Goal: Task Accomplishment & Management: Complete application form

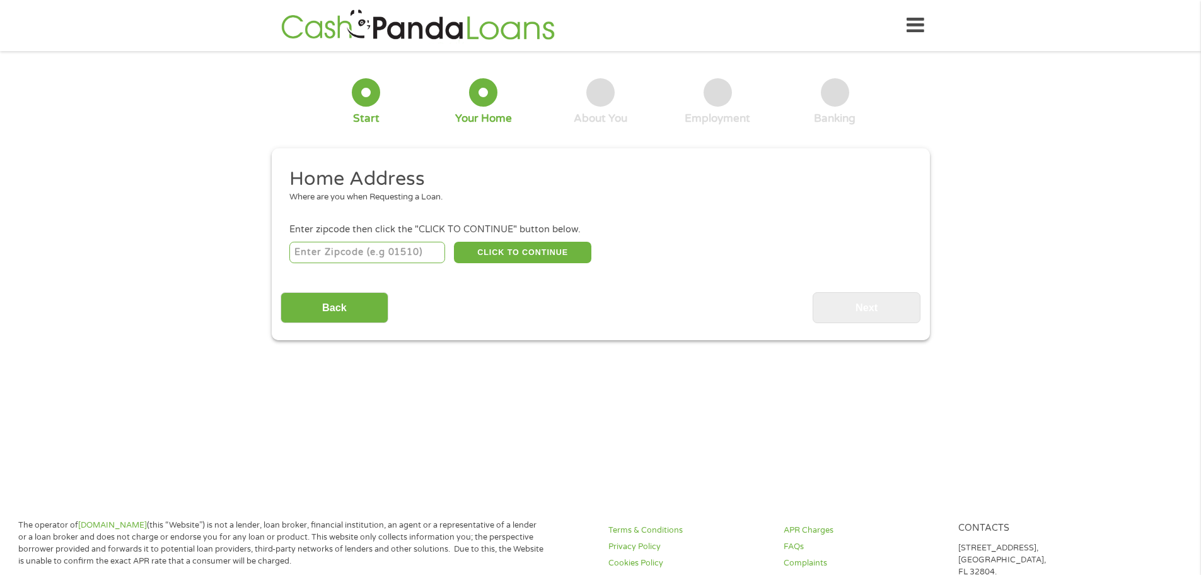
click at [392, 255] on input "number" at bounding box center [367, 252] width 156 height 21
type input "30238"
click at [527, 257] on button "CLICK TO CONTINUE" at bounding box center [522, 252] width 137 height 21
type input "30238"
type input "[GEOGRAPHIC_DATA]"
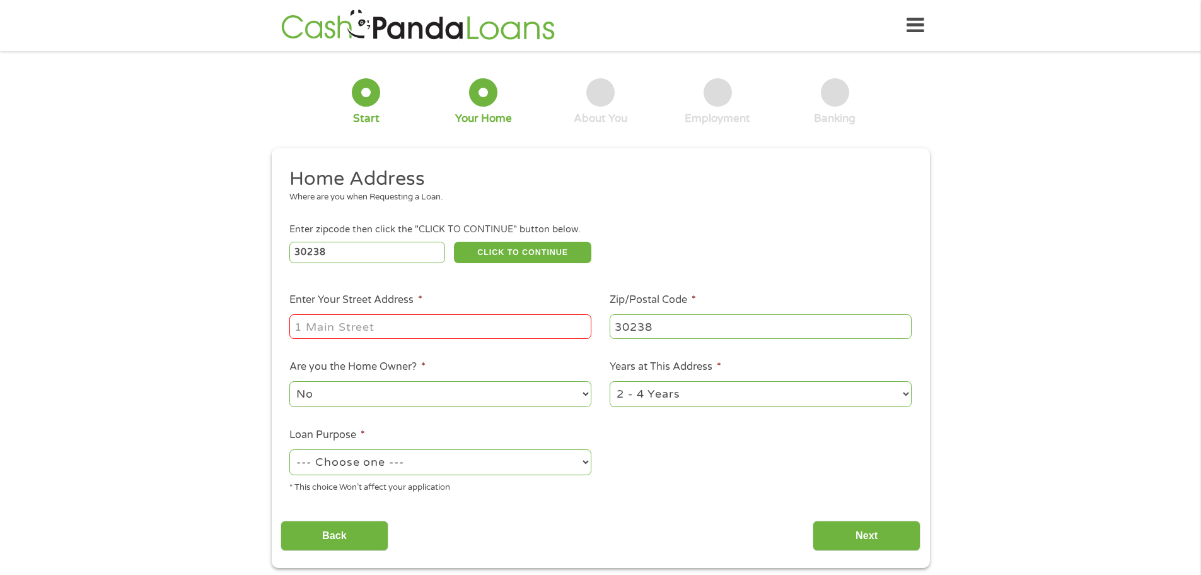
click at [465, 327] on input "Enter Your Street Address *" at bounding box center [440, 326] width 302 height 24
type input "[STREET_ADDRESS]"
click at [665, 395] on select "1 Year or less 1 - 2 Years 2 - 4 Years Over 4 Years" at bounding box center [761, 394] width 302 height 26
select select "60months"
click at [610, 381] on select "1 Year or less 1 - 2 Years 2 - 4 Years Over 4 Years" at bounding box center [761, 394] width 302 height 26
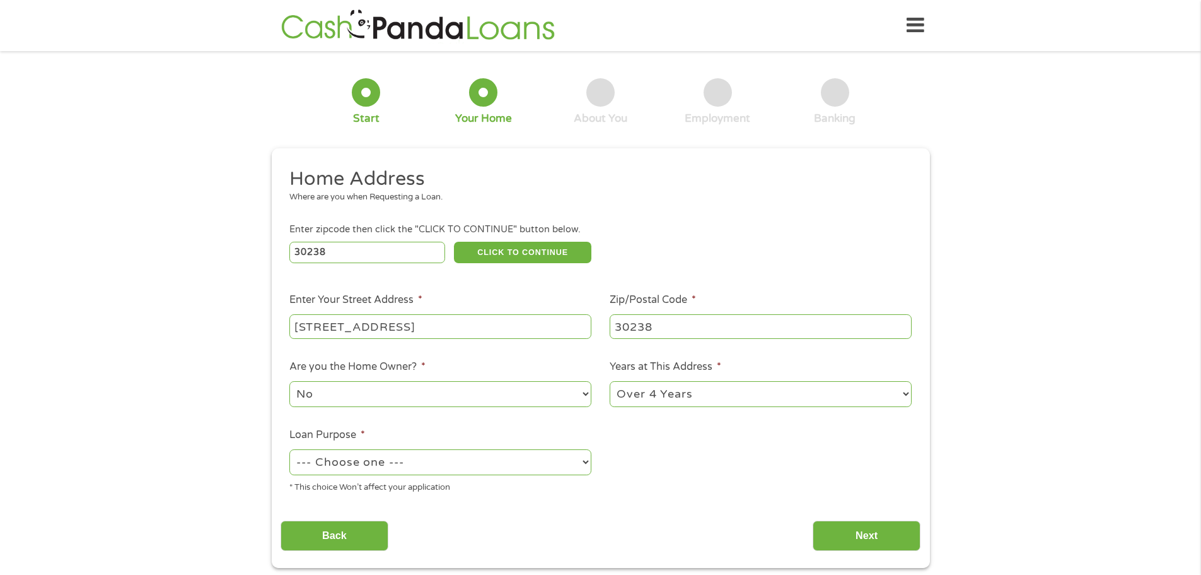
click at [334, 399] on select "No Yes" at bounding box center [440, 394] width 302 height 26
select select "yes"
click at [289, 381] on select "No Yes" at bounding box center [440, 394] width 302 height 26
click at [426, 460] on select "--- Choose one --- Pay Bills Debt Consolidation Home Improvement Major Purchase…" at bounding box center [440, 462] width 302 height 26
select select "other"
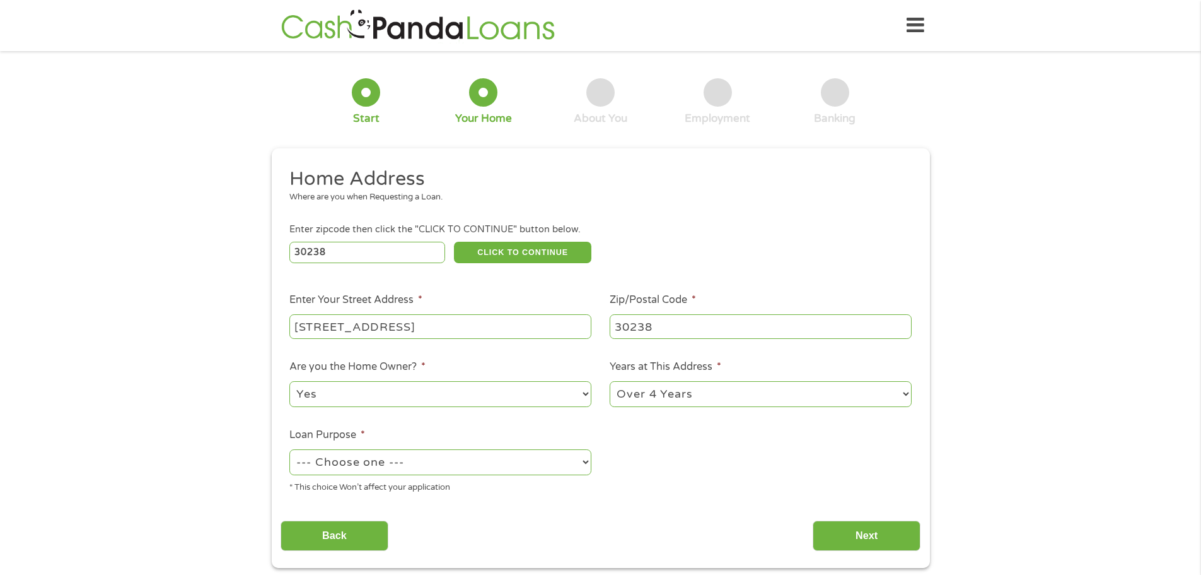
click at [289, 449] on select "--- Choose one --- Pay Bills Debt Consolidation Home Improvement Major Purchase…" at bounding box center [440, 462] width 302 height 26
click at [890, 541] on input "Next" at bounding box center [867, 535] width 108 height 31
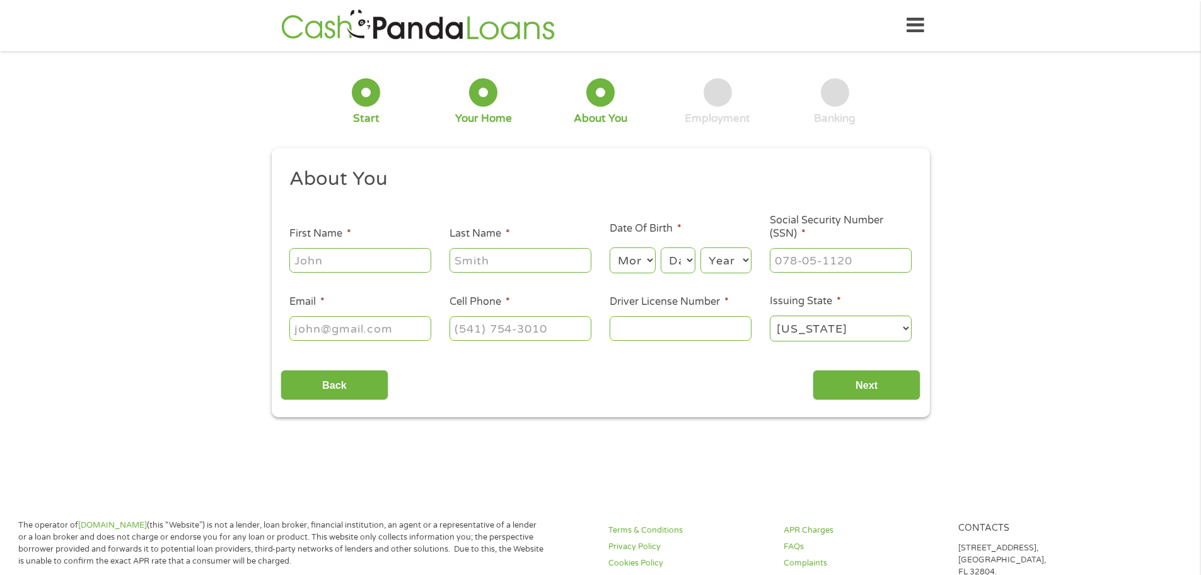
scroll to position [5, 5]
click at [392, 260] on input "First Name *" at bounding box center [360, 260] width 142 height 24
type input "[PERSON_NAME]"
type input "[EMAIL_ADDRESS][DOMAIN_NAME]"
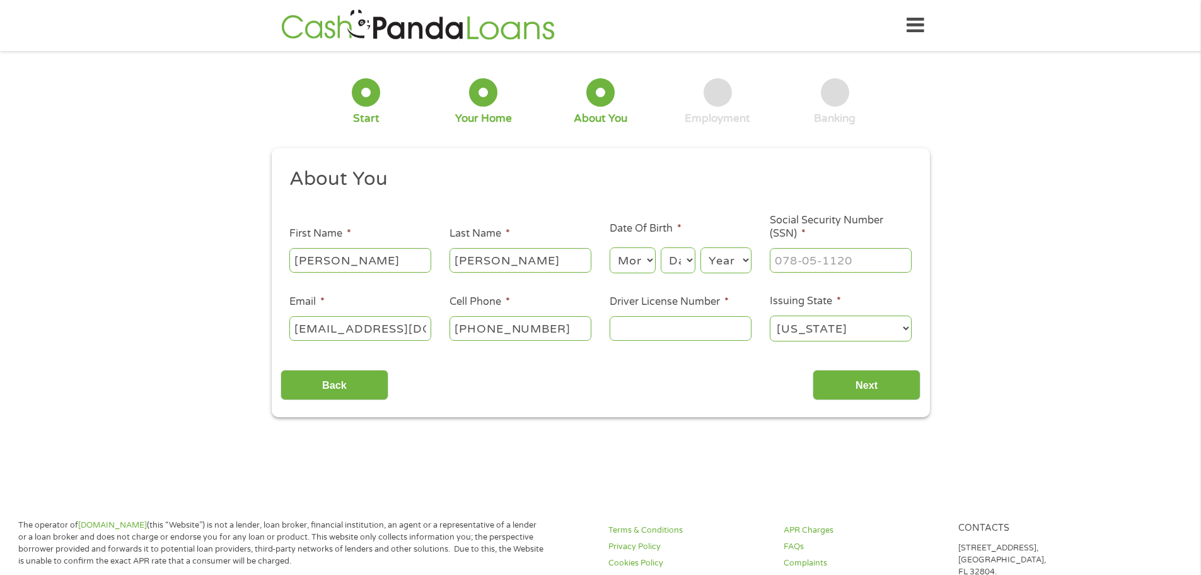
click at [515, 329] on input "[PHONE_NUMBER]" at bounding box center [521, 328] width 142 height 24
type input "[PHONE_NUMBER]"
click at [629, 270] on select "Month 1 2 3 4 5 6 7 8 9 10 11 12" at bounding box center [633, 260] width 46 height 26
select select "10"
click at [610, 247] on select "Month 1 2 3 4 5 6 7 8 9 10 11 12" at bounding box center [633, 260] width 46 height 26
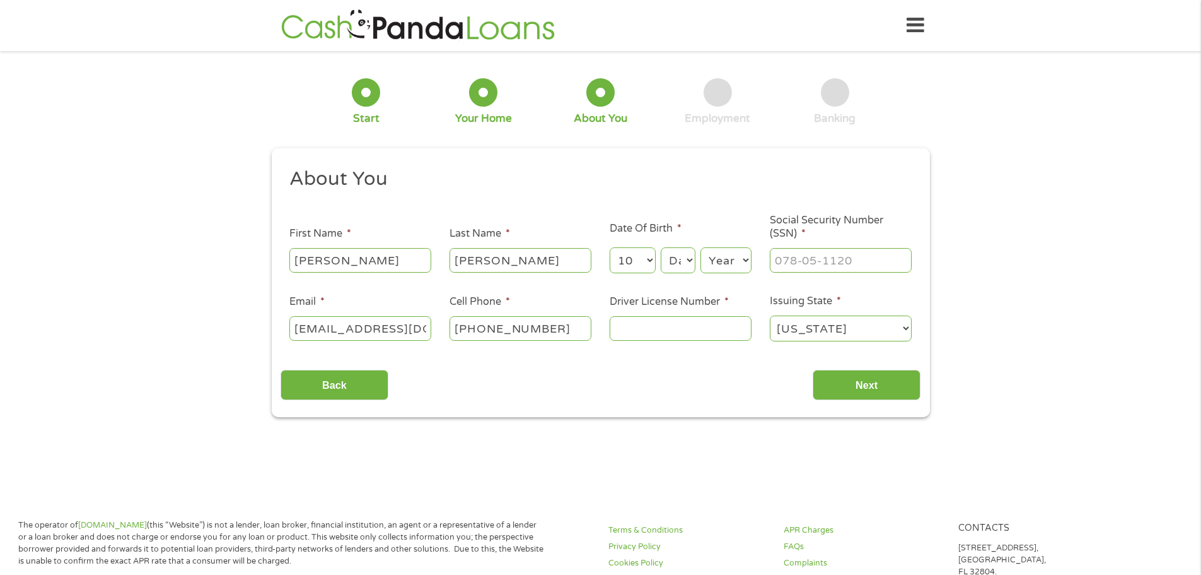
click at [696, 271] on div "Month Month 1 2 3 4 5 6 7 8 9 10 11 12 Day Day 1 2 3 4 5 6 7 8 9 10 11 12 13 14…" at bounding box center [681, 258] width 142 height 35
click at [661, 247] on select "Day 1 2 3 4 5 6 7 8 9 10 11 12 13 14 15 16 17 18 19 20 21 22 23 24 25 26 27 28 …" at bounding box center [678, 260] width 34 height 26
click at [674, 255] on select "Day 1 2 3 4 5 6 7 8 9 10 11 12 13 14 15 16 17 18 19 20 21 22 23 24 25 26 27 28 …" at bounding box center [678, 260] width 34 height 26
select select "1"
click at [661, 247] on select "Day 1 2 3 4 5 6 7 8 9 10 11 12 13 14 15 16 17 18 19 20 21 22 23 24 25 26 27 28 …" at bounding box center [678, 260] width 34 height 26
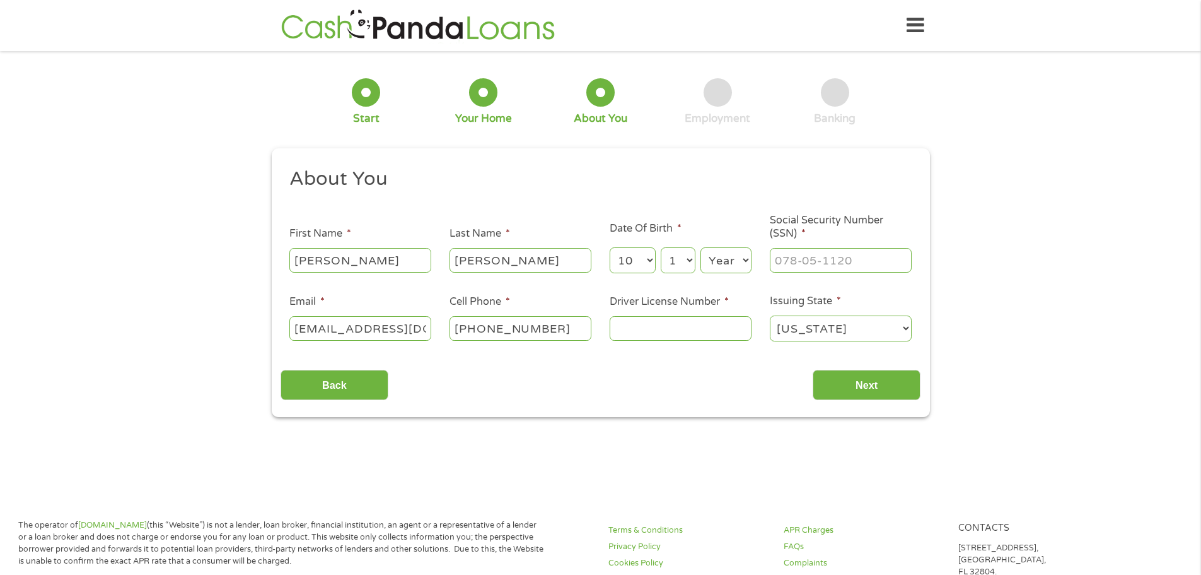
click at [737, 264] on select "Year [DATE] 2006 2005 2004 2003 2002 2001 2000 1999 1998 1997 1996 1995 1994 19…" at bounding box center [726, 260] width 51 height 26
select select "1991"
click at [701, 247] on select "Year [DATE] 2006 2005 2004 2003 2002 2001 2000 1999 1998 1997 1996 1995 1994 19…" at bounding box center [726, 260] width 51 height 26
click at [660, 327] on input "Driver License Number *" at bounding box center [681, 328] width 142 height 24
type input "055665187"
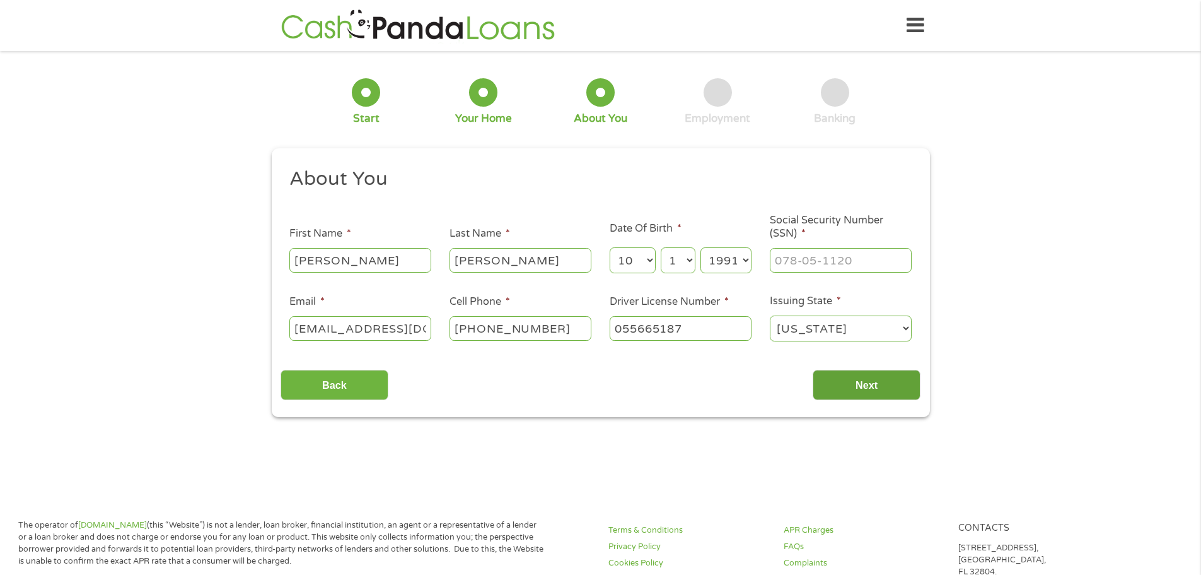
click at [860, 391] on input "Next" at bounding box center [867, 385] width 108 height 31
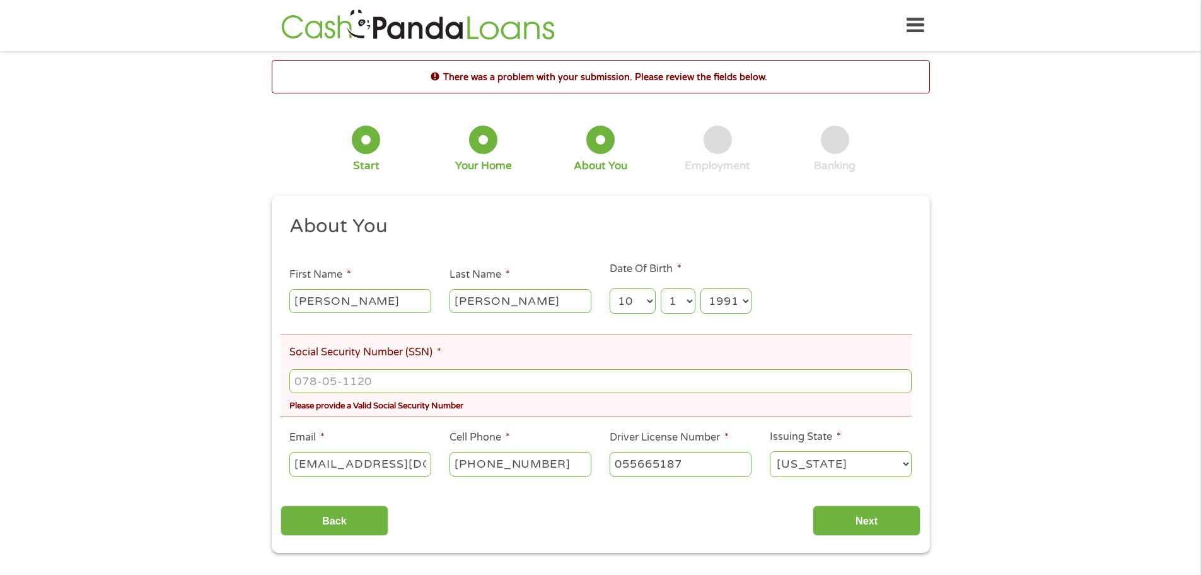
click at [436, 367] on div at bounding box center [600, 380] width 622 height 29
click at [436, 372] on input "___-__-____" at bounding box center [600, 381] width 622 height 24
type input "257-81-8582"
drag, startPoint x: 864, startPoint y: 534, endPoint x: 855, endPoint y: 554, distance: 21.5
click at [863, 537] on div "This field is hidden when viewing the form gclid EAIaIQobChMI8fX8zp70jwMVrZxaBR…" at bounding box center [601, 375] width 658 height 358
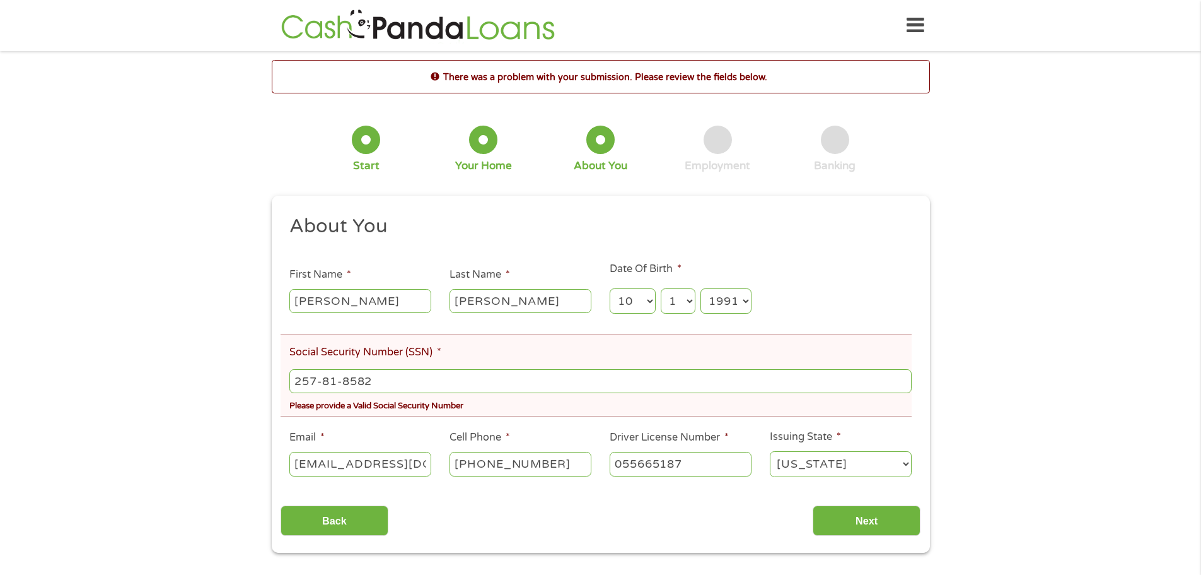
click at [850, 544] on div "This field is hidden when viewing the form gclid EAIaIQobChMI8fX8zp70jwMVrZxaBR…" at bounding box center [601, 375] width 658 height 358
click at [852, 531] on input "Next" at bounding box center [867, 520] width 108 height 31
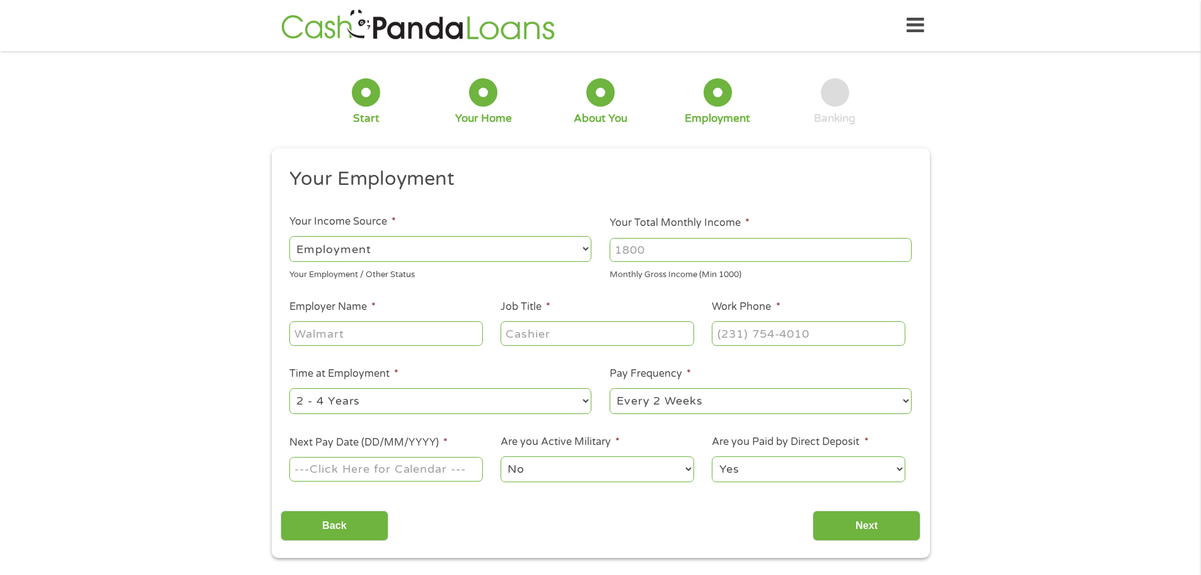
click at [650, 252] on input "Your Total Monthly Income *" at bounding box center [761, 250] width 302 height 24
type input "4100"
drag, startPoint x: 354, startPoint y: 315, endPoint x: 364, endPoint y: 360, distance: 46.4
click at [363, 361] on ul "Your Employment Your Income Source * --- Choose one --- Employment [DEMOGRAPHIC…" at bounding box center [601, 330] width 640 height 327
click at [380, 331] on input "Employer Name *" at bounding box center [385, 333] width 193 height 24
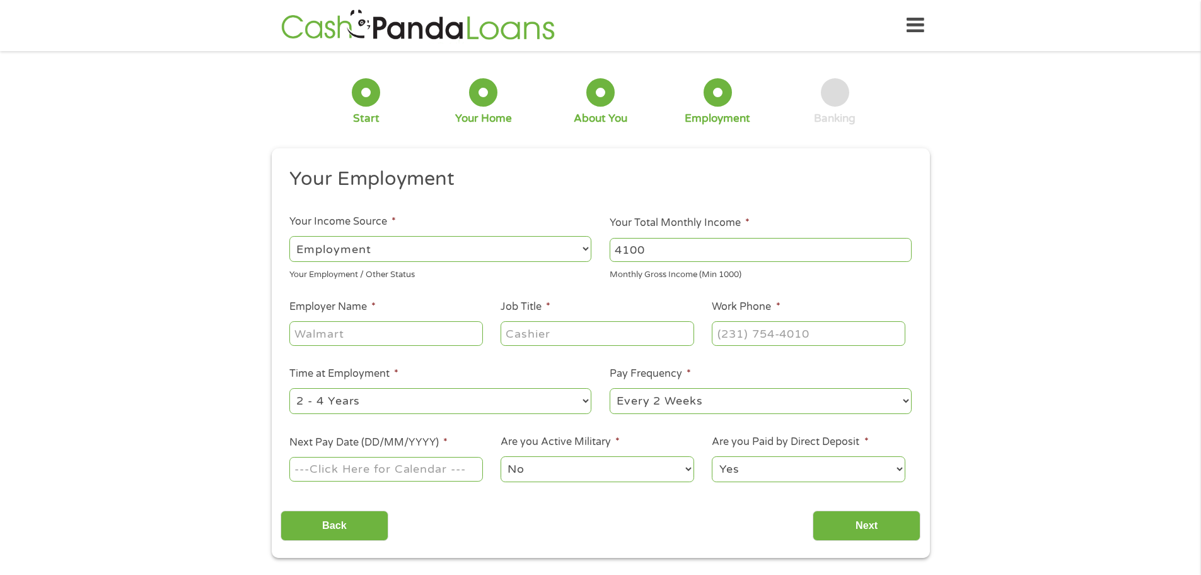
drag, startPoint x: 380, startPoint y: 322, endPoint x: 248, endPoint y: 298, distance: 134.0
click at [248, 298] on div "1 Start 2 Your Home 3 About You 4 Employment 5 Banking 6 This field is hidden w…" at bounding box center [600, 309] width 1201 height 498
type input "Uber"
click at [575, 332] on input "Job Title *" at bounding box center [597, 333] width 193 height 24
type input "Driver"
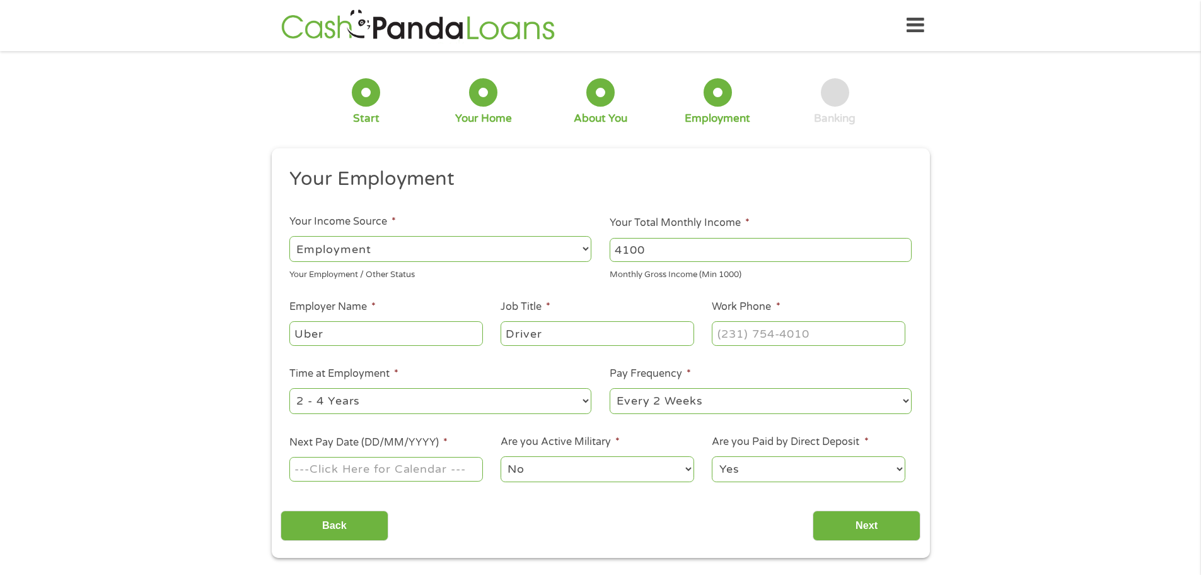
type input "(___) ___-____"
click at [809, 327] on input "(___) ___-____" at bounding box center [808, 333] width 193 height 24
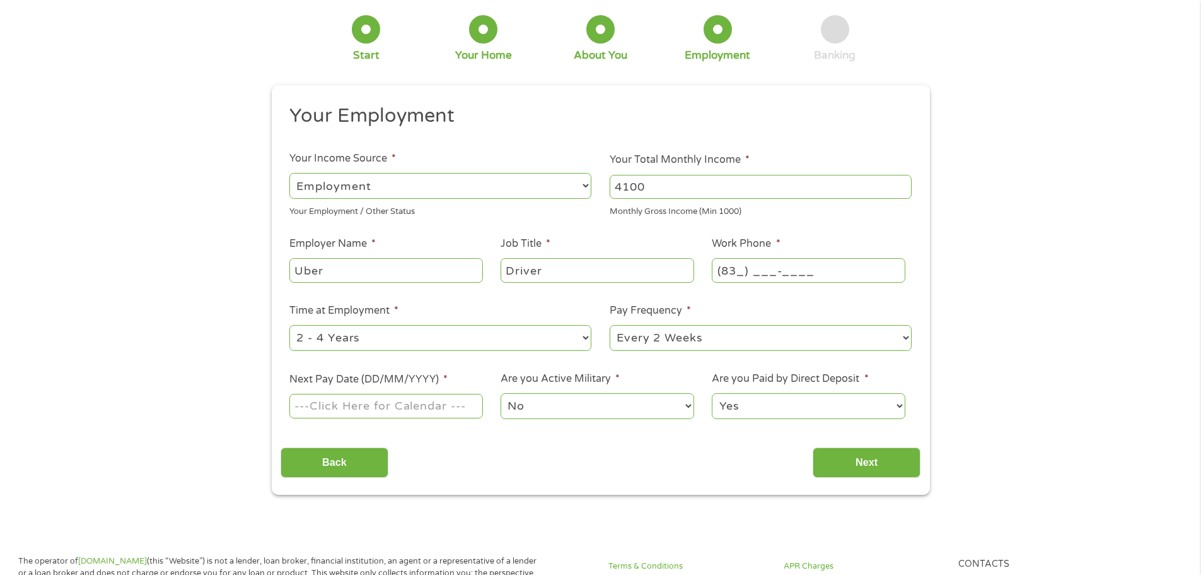
type input "(833) ___-____"
type input "(833) 873-____"
type input "(___) ___-____"
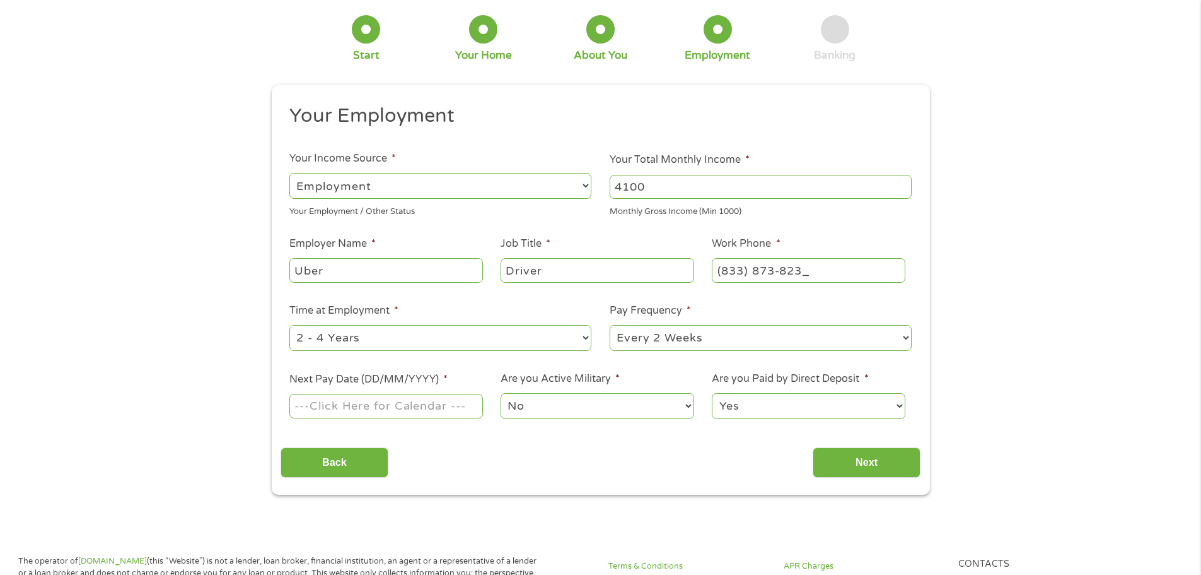
type input "[PHONE_NUMBER]"
click at [436, 331] on select "--- Choose one --- 1 Year or less 1 - 2 Years 2 - 4 Years Over 4 Years" at bounding box center [440, 338] width 302 height 26
select select "60months"
click at [289, 325] on select "--- Choose one --- 1 Year or less 1 - 2 Years 2 - 4 Years Over 4 Years" at bounding box center [440, 338] width 302 height 26
click at [735, 345] on select "--- Choose one --- Every 2 Weeks Every Week Monthly Semi-Monthly" at bounding box center [761, 338] width 302 height 26
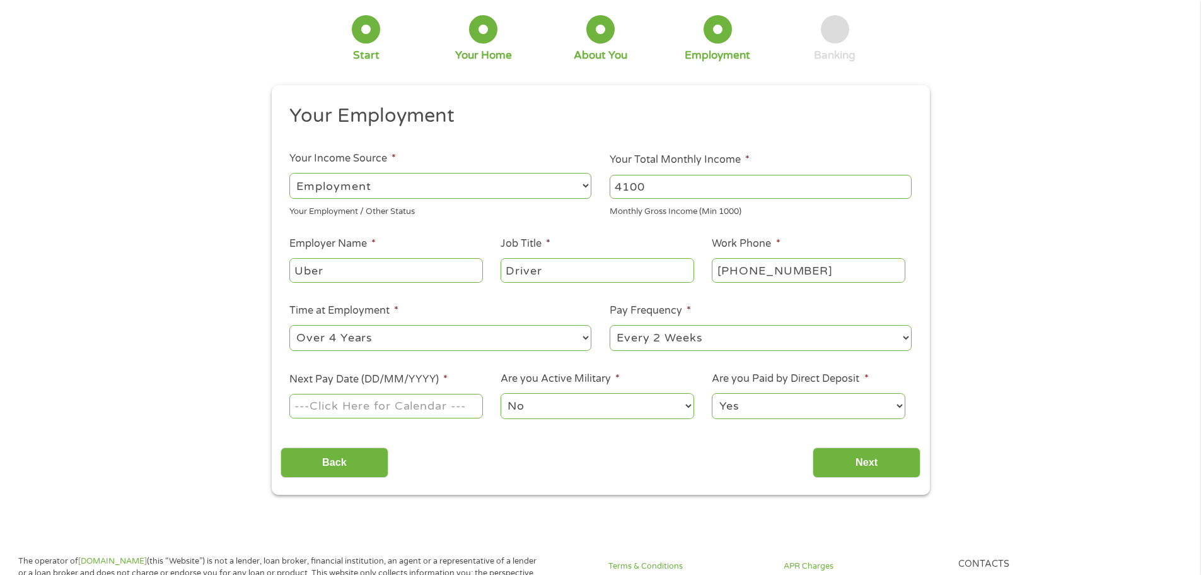
select select "weekly"
click at [610, 325] on select "--- Choose one --- Every 2 Weeks Every Week Monthly Semi-Monthly" at bounding box center [761, 338] width 302 height 26
click at [431, 414] on input "Next Pay Date (DD/MM/YYYY) *" at bounding box center [385, 406] width 193 height 24
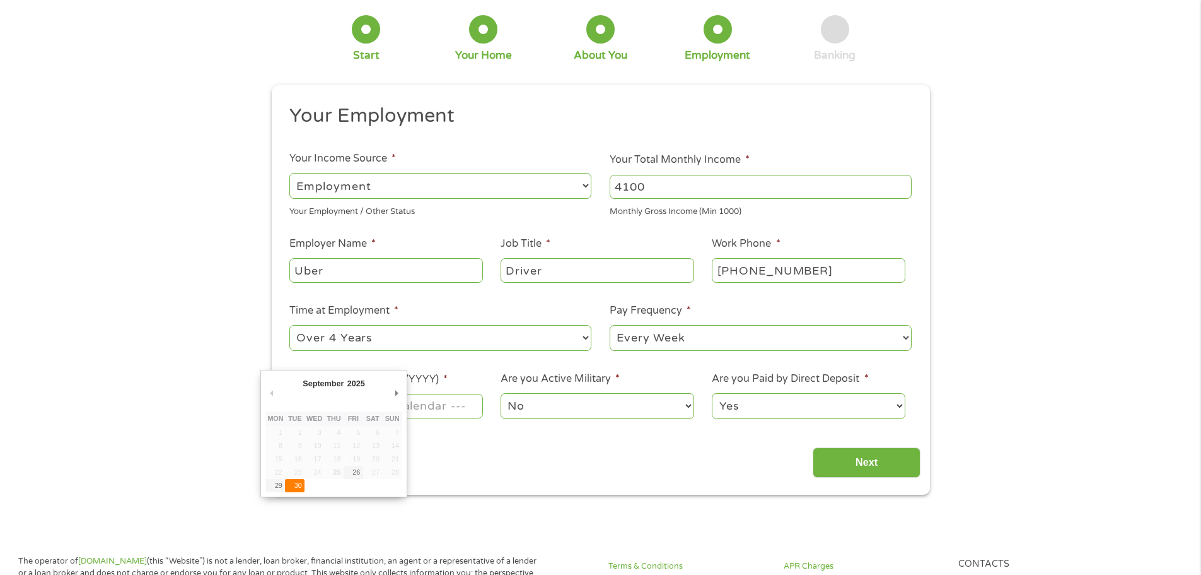
type input "[DATE]"
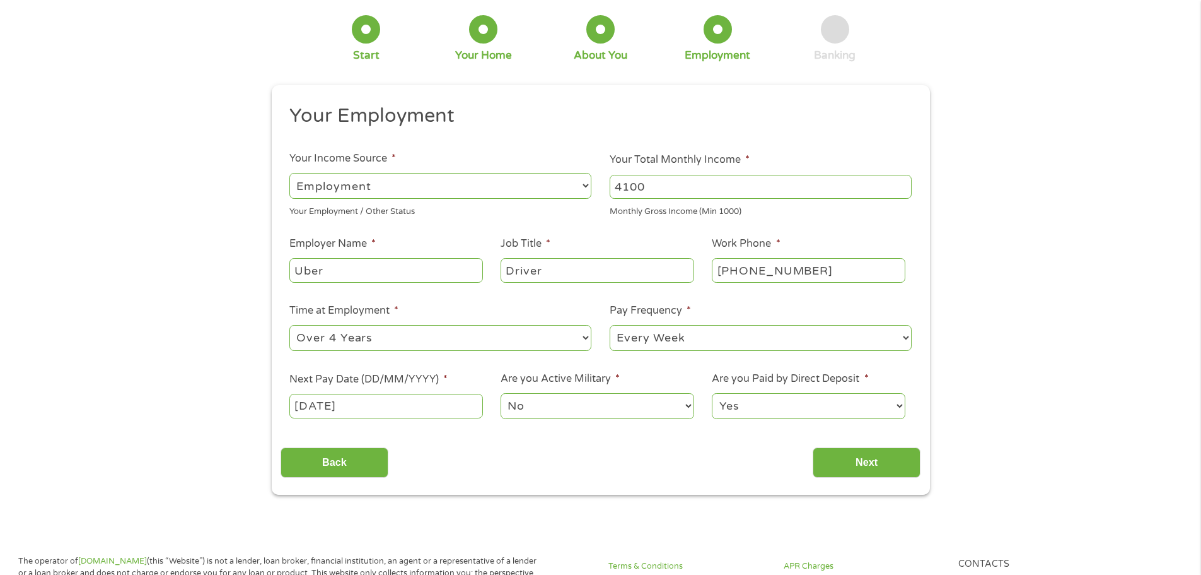
click at [618, 412] on select "No Yes" at bounding box center [597, 406] width 193 height 26
click at [501, 393] on select "No Yes" at bounding box center [597, 406] width 193 height 26
click at [776, 413] on select "Yes No" at bounding box center [808, 406] width 193 height 26
click at [712, 393] on select "Yes No" at bounding box center [808, 406] width 193 height 26
click at [843, 466] on input "Next" at bounding box center [867, 462] width 108 height 31
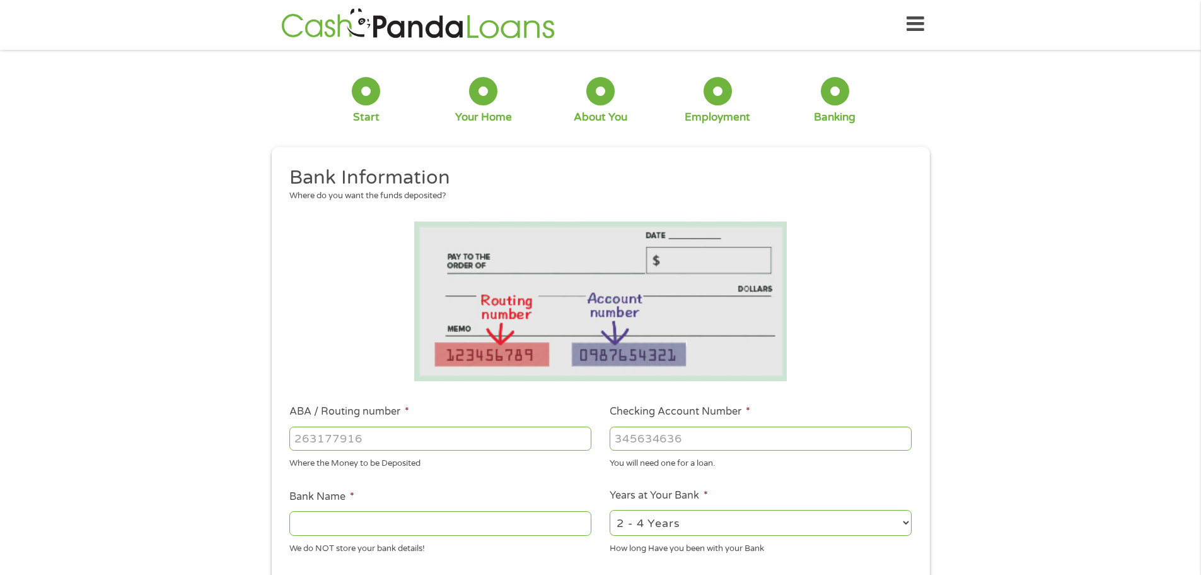
scroll to position [0, 0]
drag, startPoint x: 479, startPoint y: 444, endPoint x: 484, endPoint y: 456, distance: 12.8
click at [479, 445] on input "ABA / Routing number *" at bounding box center [440, 440] width 302 height 24
type input "041215663"
type input "[PERSON_NAME] BANK"
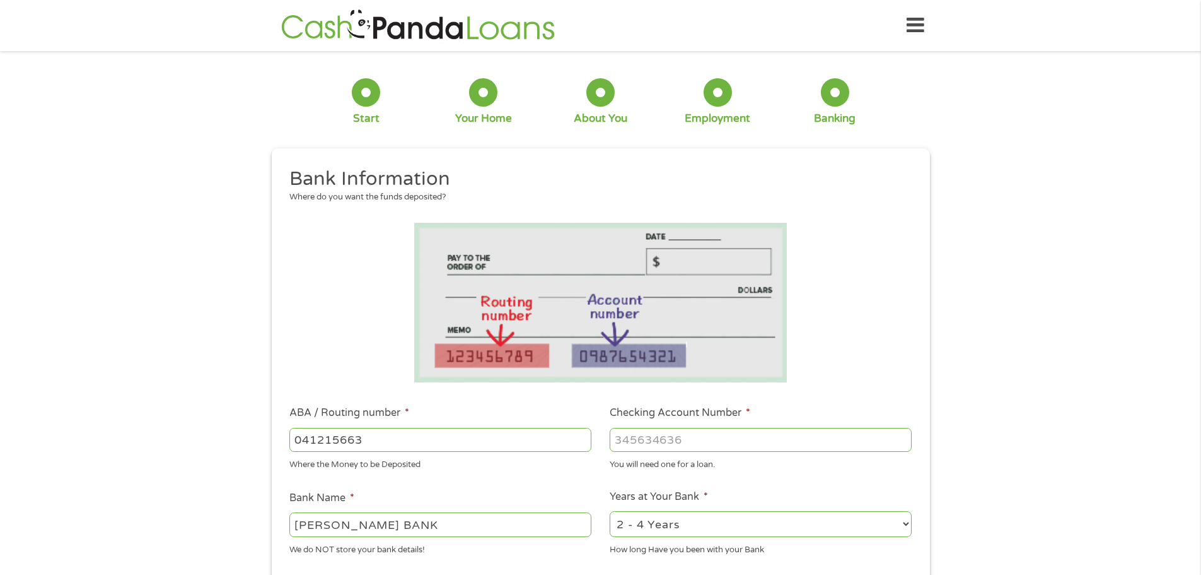
type input "041215663"
drag, startPoint x: 692, startPoint y: 437, endPoint x: 697, endPoint y: 445, distance: 9.6
click at [694, 441] on input "Checking Account Number *" at bounding box center [761, 440] width 302 height 24
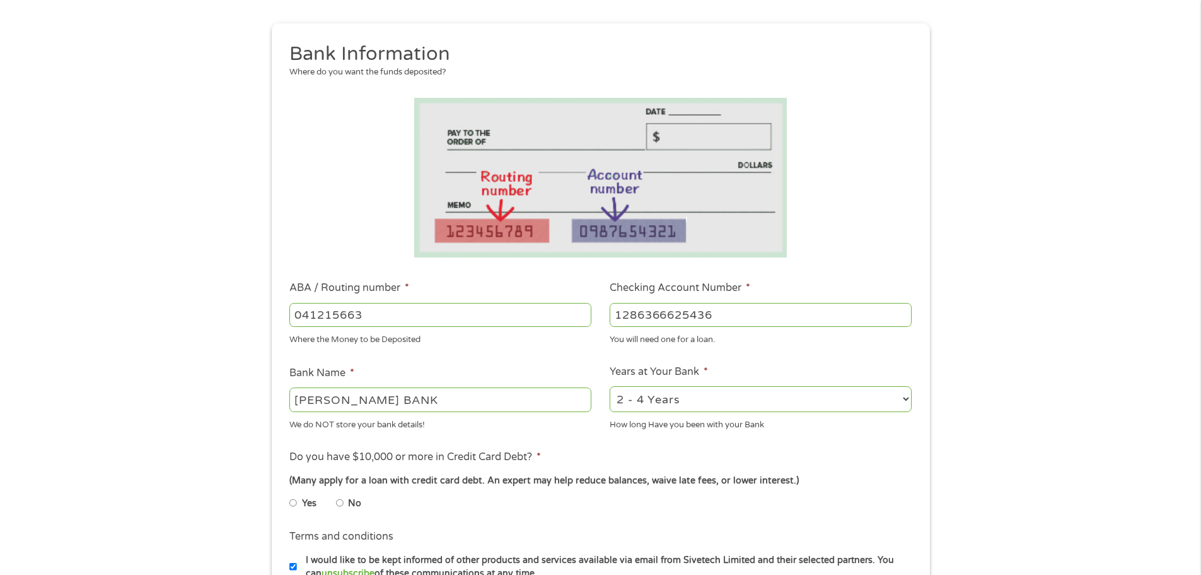
scroll to position [126, 0]
type input "1286366625436"
click at [819, 393] on select "2 - 4 Years 6 - 12 Months 1 - 2 Years Over 4 Years" at bounding box center [761, 398] width 302 height 26
select select "60months"
click at [610, 385] on select "2 - 4 Years 6 - 12 Months 1 - 2 Years Over 4 Years" at bounding box center [761, 398] width 302 height 26
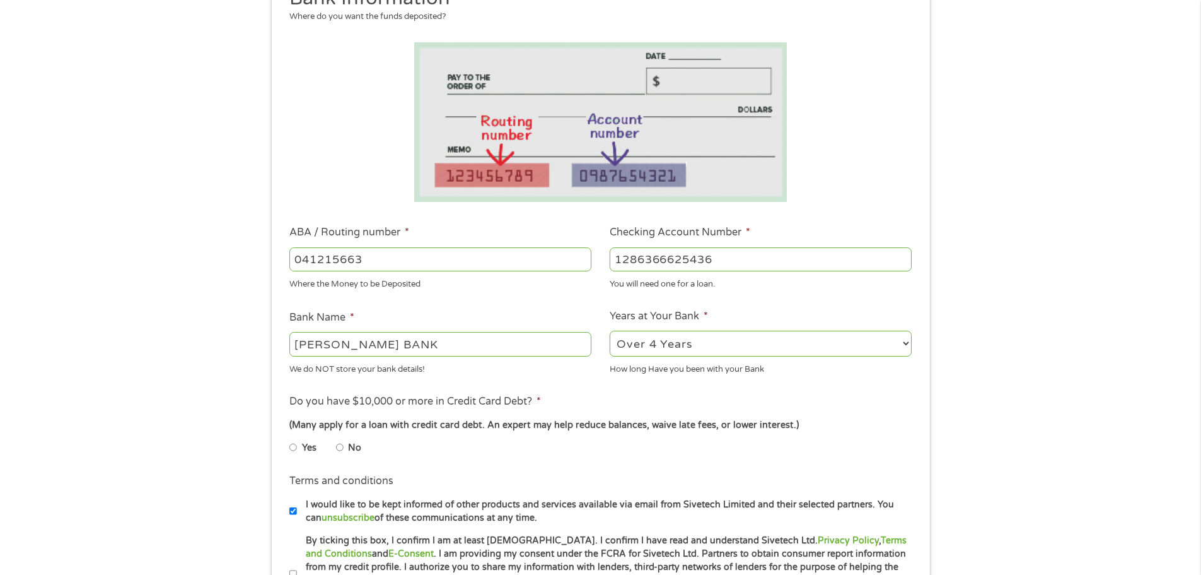
scroll to position [252, 0]
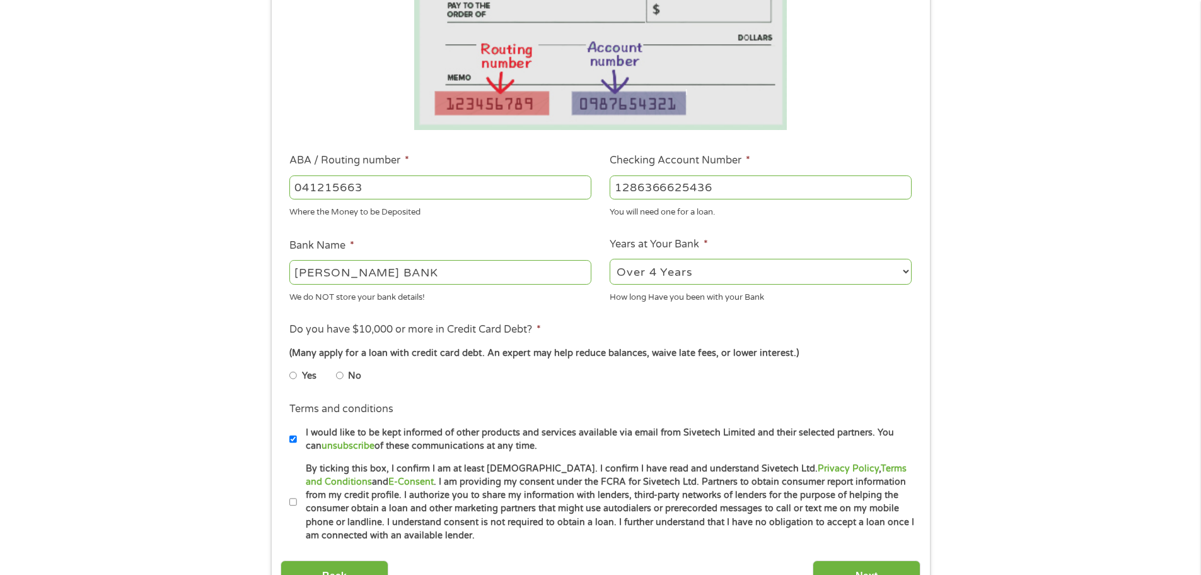
click at [337, 376] on input "No" at bounding box center [340, 375] width 8 height 20
radio input "true"
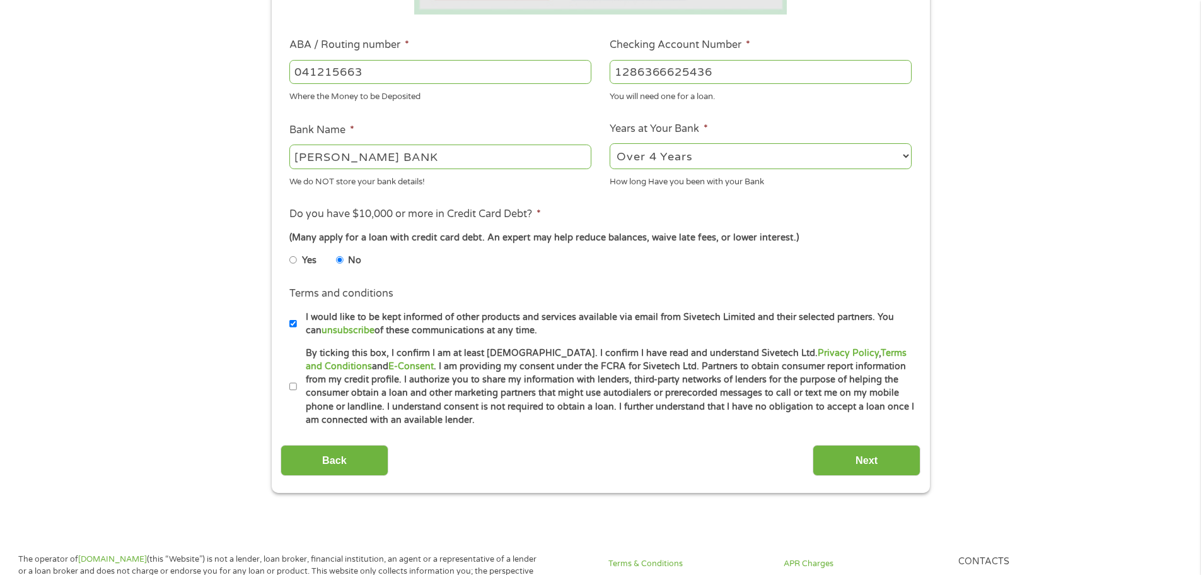
scroll to position [378, 0]
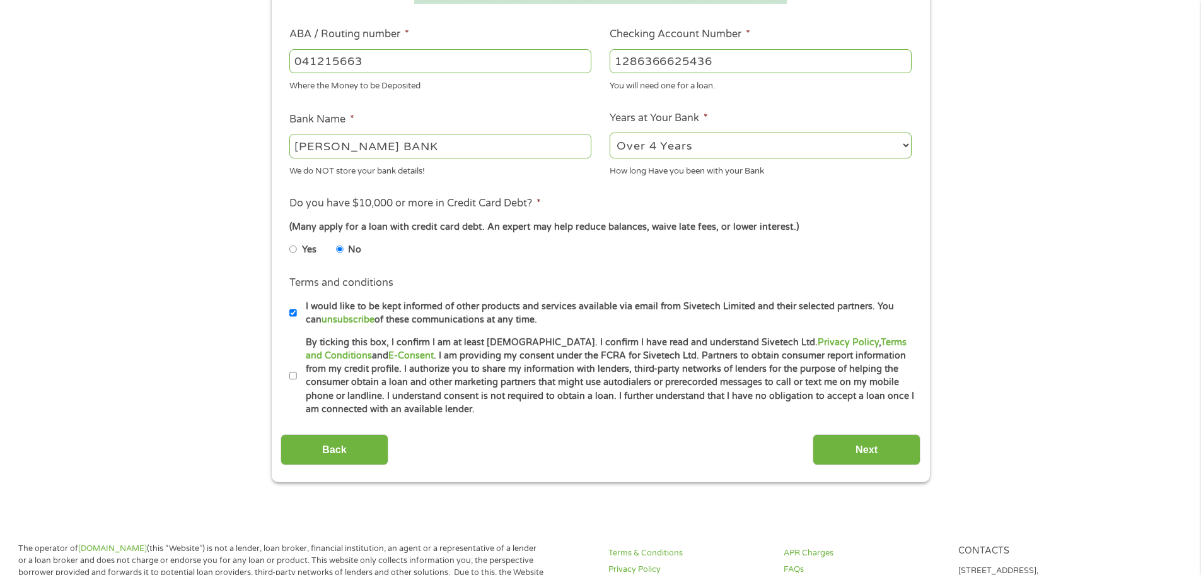
click at [298, 378] on label "By ticking this box, I confirm I am at least [DEMOGRAPHIC_DATA]. I confirm I ha…" at bounding box center [606, 376] width 619 height 81
click at [297, 378] on input "By ticking this box, I confirm I am at least [DEMOGRAPHIC_DATA]. I confirm I ha…" at bounding box center [293, 376] width 8 height 20
checkbox input "true"
click at [875, 436] on input "Next" at bounding box center [867, 449] width 108 height 31
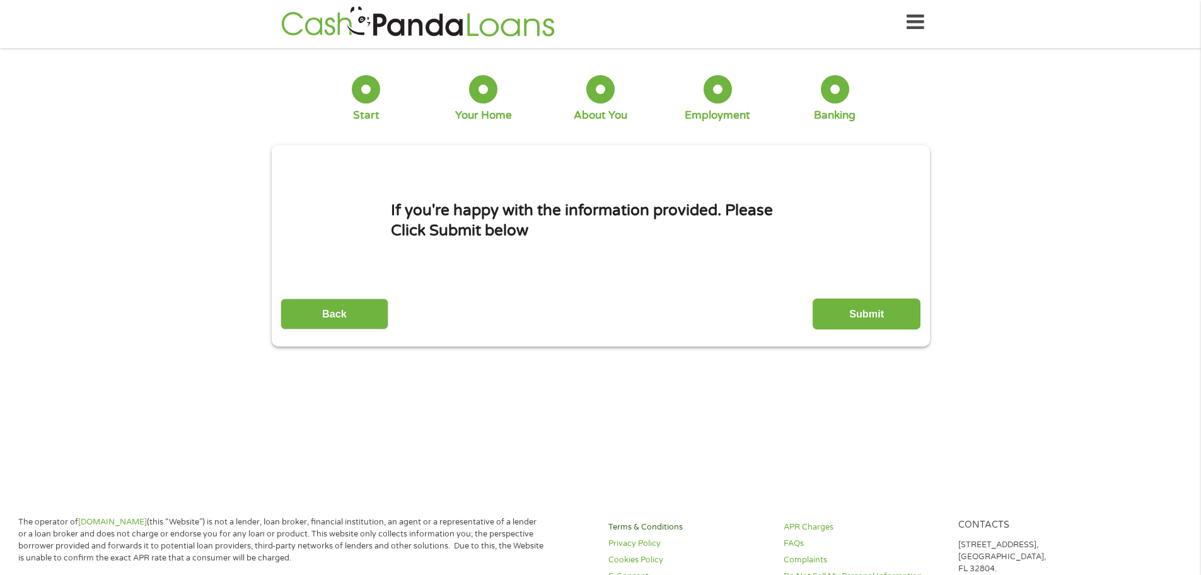
scroll to position [0, 0]
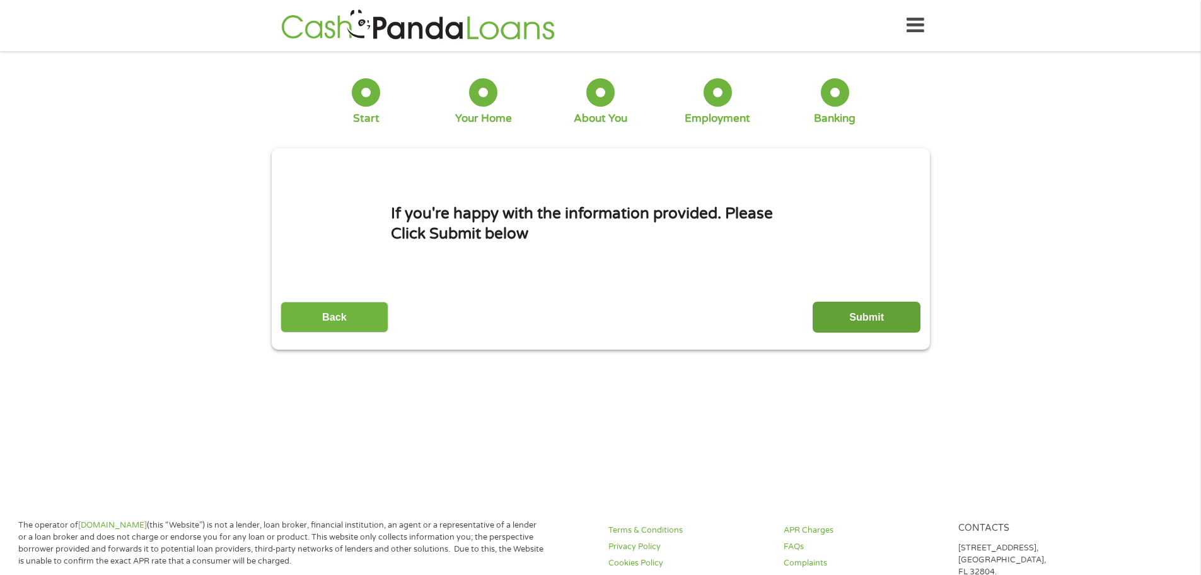
click at [865, 316] on input "Submit" at bounding box center [867, 316] width 108 height 31
